Goal: Task Accomplishment & Management: Manage account settings

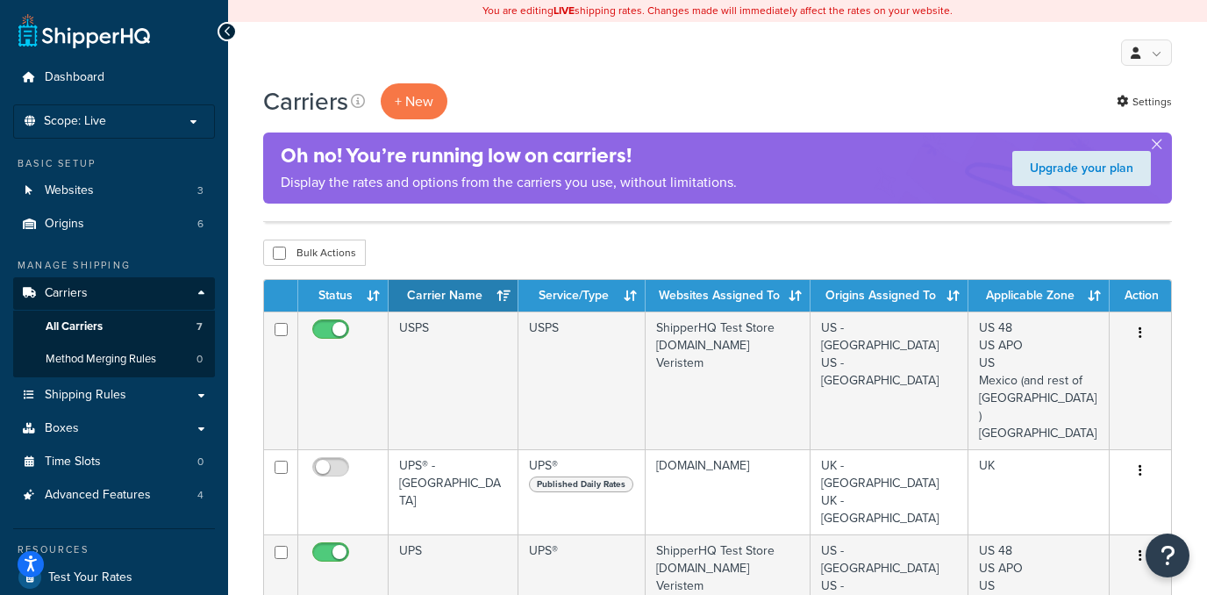
scroll to position [477, 0]
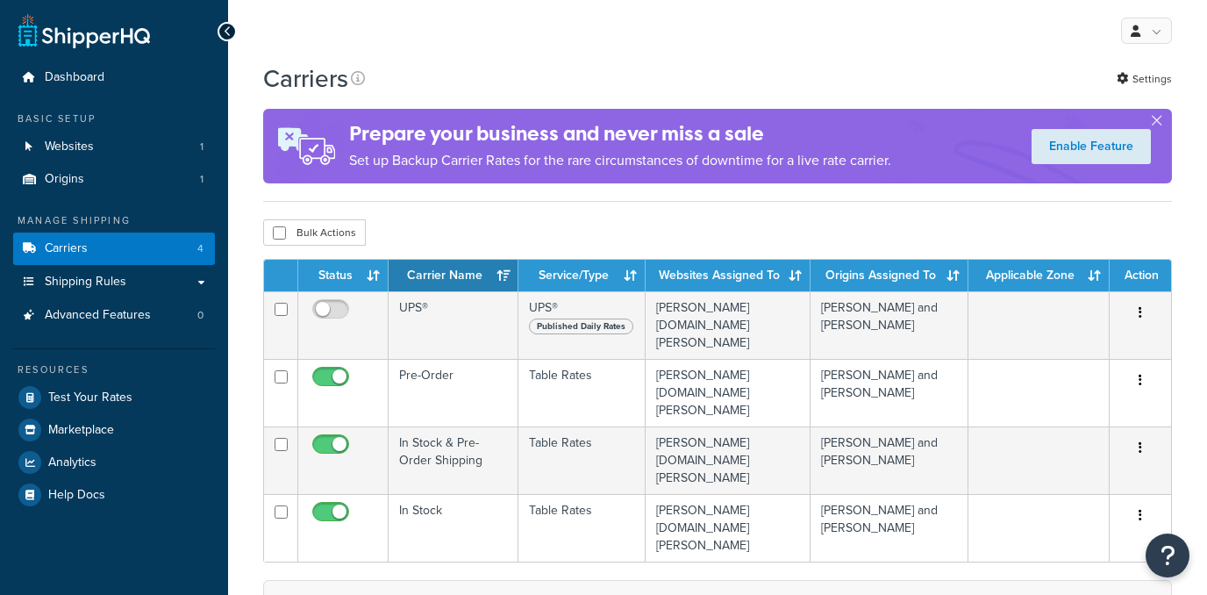
click at [56, 159] on link "Websites 1" at bounding box center [114, 147] width 202 height 32
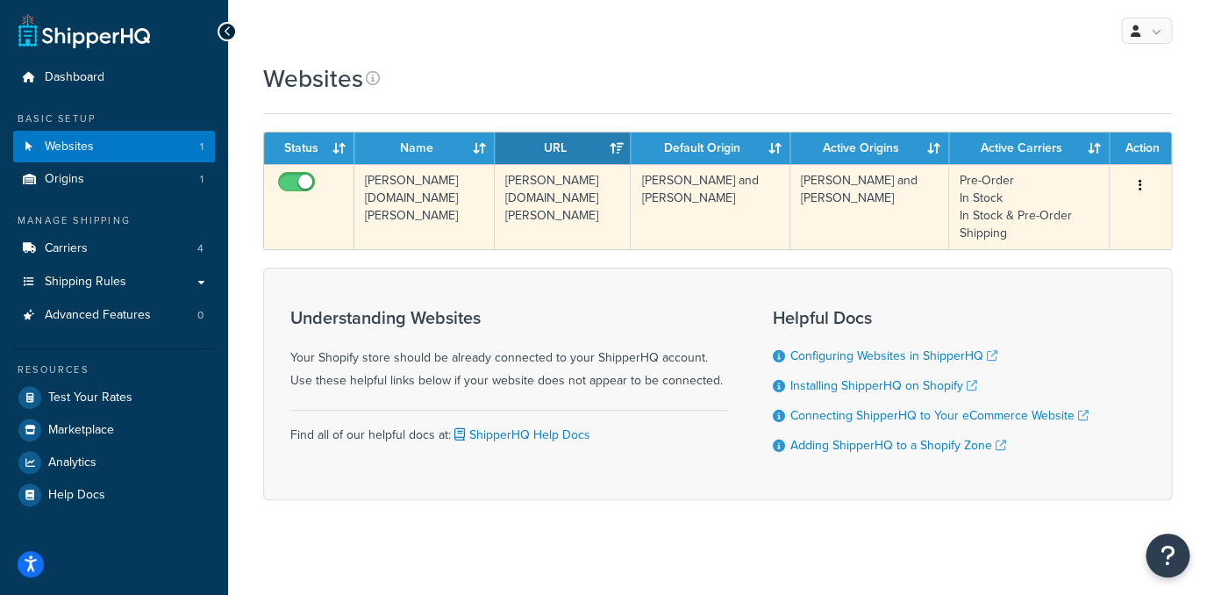
click at [432, 220] on td "[PERSON_NAME][DOMAIN_NAME][PERSON_NAME]" at bounding box center [424, 206] width 140 height 85
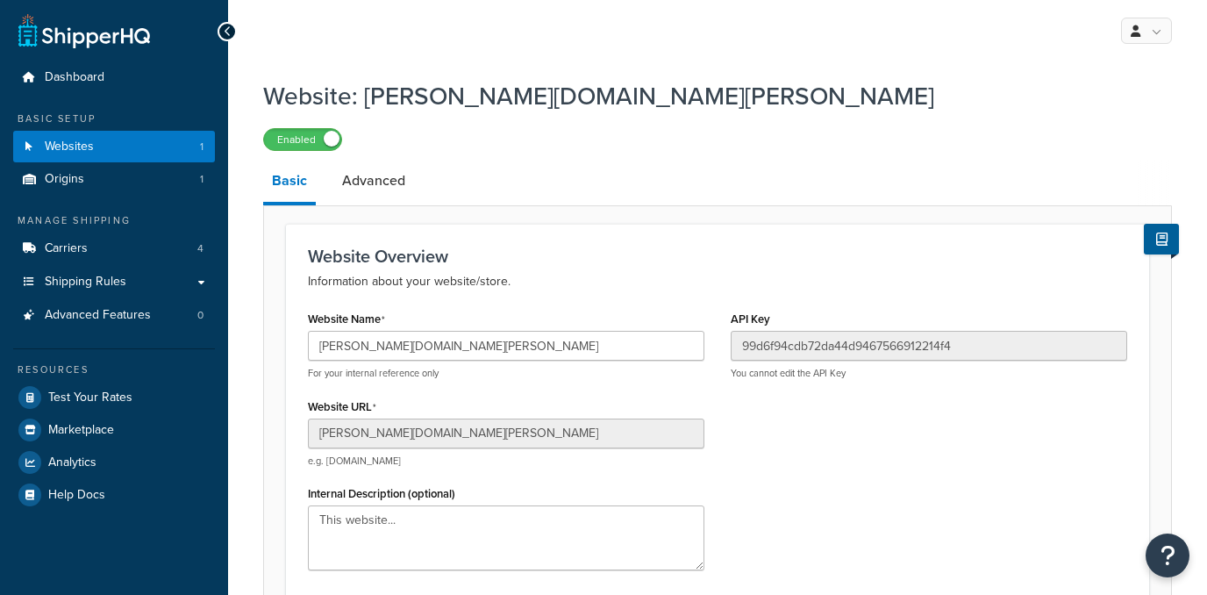
click at [419, 352] on input "[PERSON_NAME][DOMAIN_NAME][PERSON_NAME]" at bounding box center [506, 346] width 396 height 30
click at [419, 351] on input "[PERSON_NAME][DOMAIN_NAME][PERSON_NAME]" at bounding box center [506, 346] width 396 height 30
